Goal: Task Accomplishment & Management: Manage account settings

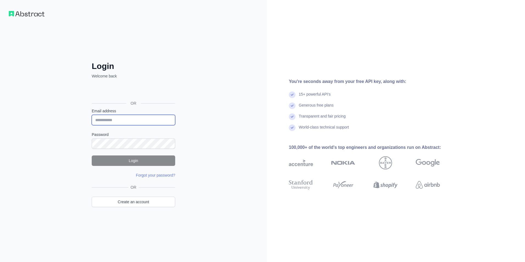
type input "**********"
click at [126, 160] on button "Login" at bounding box center [134, 160] width 84 height 10
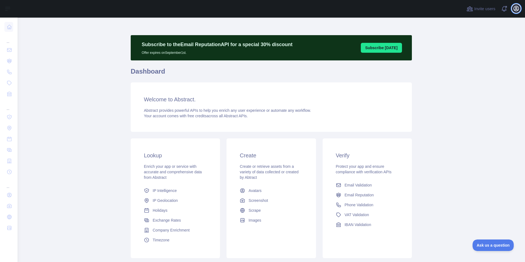
click at [518, 9] on icon "button" at bounding box center [516, 8] width 7 height 7
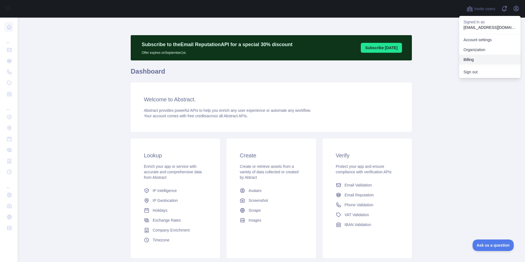
click at [469, 60] on button "Billing" at bounding box center [490, 60] width 62 height 10
